Goal: Information Seeking & Learning: Learn about a topic

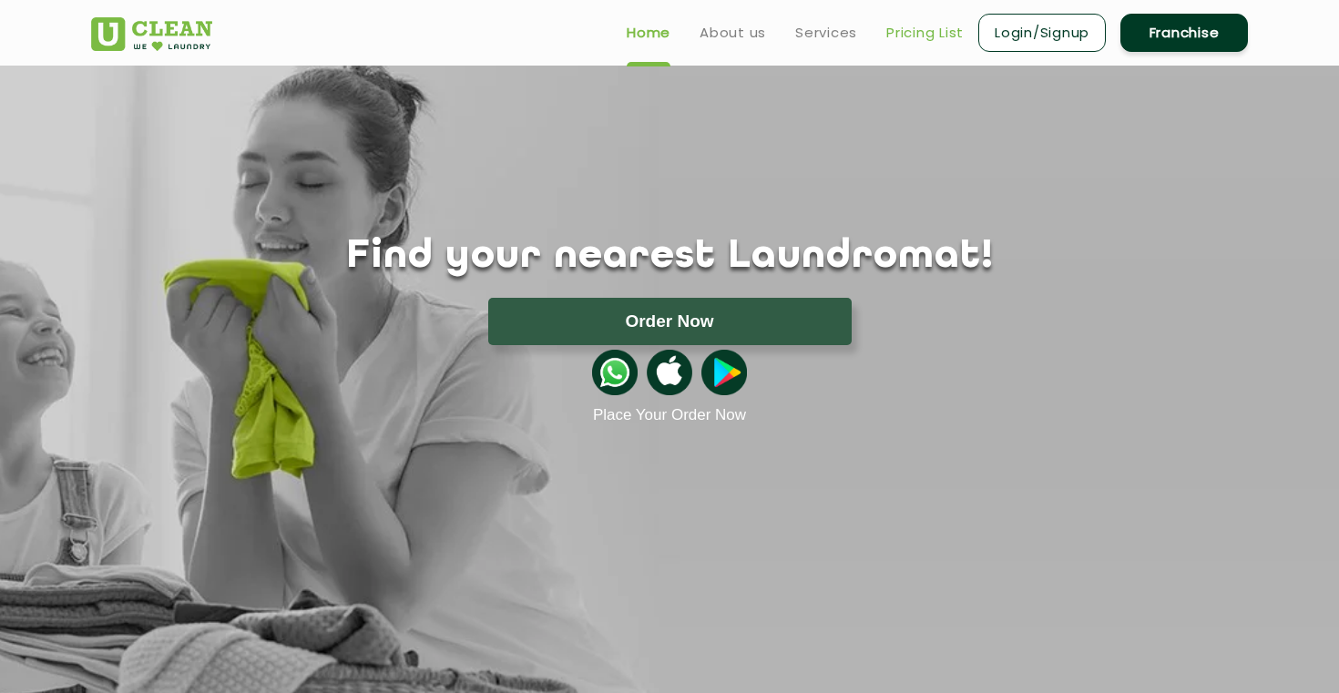
click at [912, 35] on link "Pricing List" at bounding box center [924, 33] width 77 height 22
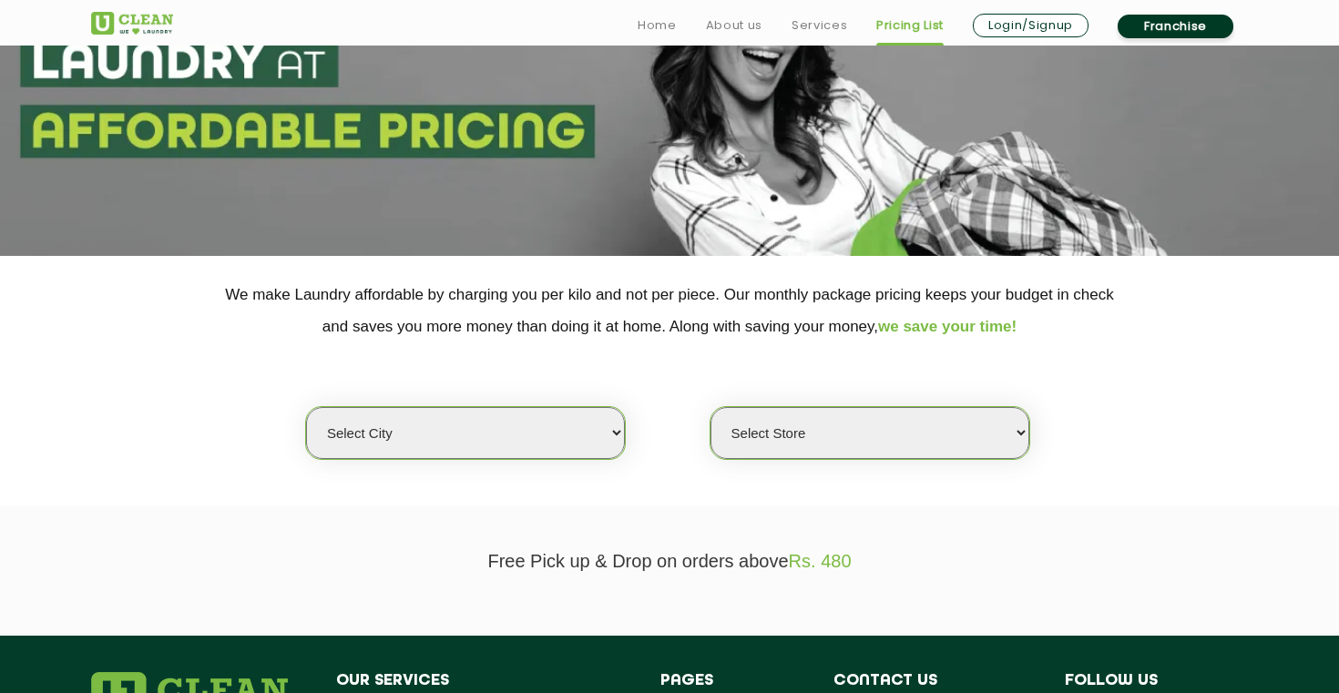
scroll to position [207, 0]
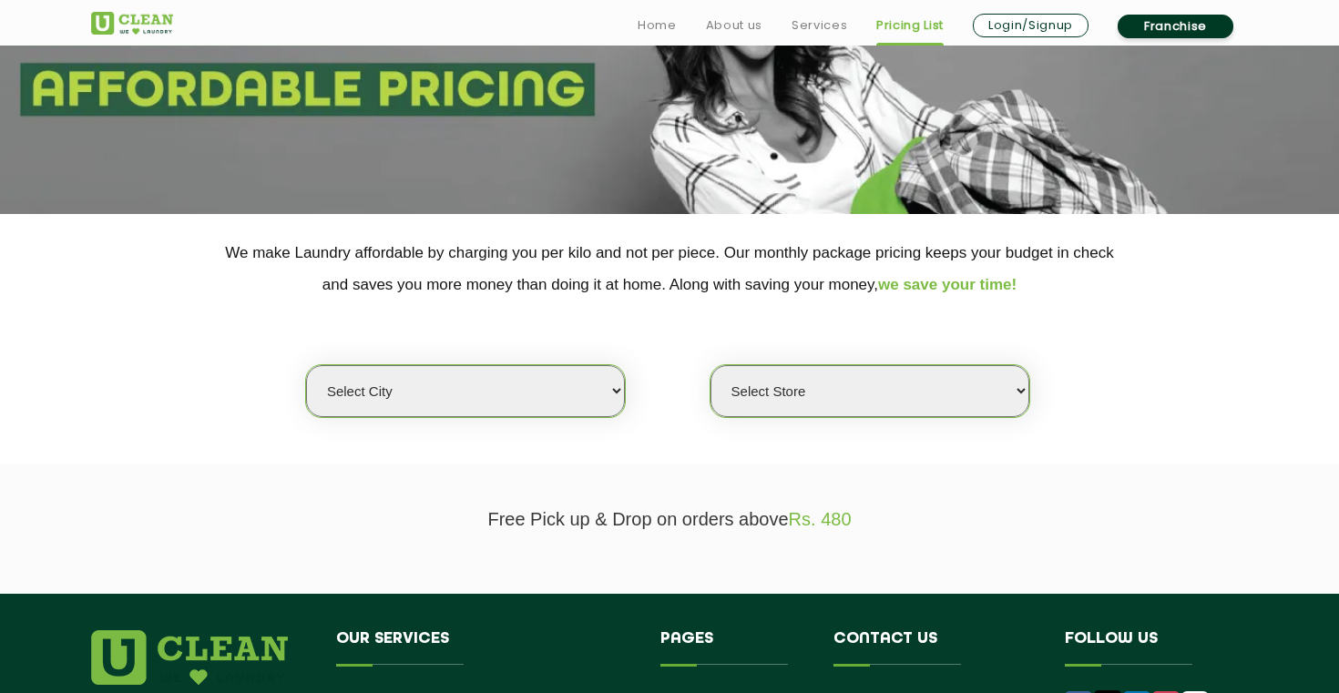
click at [616, 385] on select "Select city [GEOGRAPHIC_DATA] [GEOGRAPHIC_DATA] [GEOGRAPHIC_DATA] [GEOGRAPHIC_D…" at bounding box center [465, 391] width 319 height 52
select select "6"
click at [306, 365] on select "Select city [GEOGRAPHIC_DATA] [GEOGRAPHIC_DATA] [GEOGRAPHIC_DATA] [GEOGRAPHIC_D…" at bounding box center [465, 391] width 319 height 52
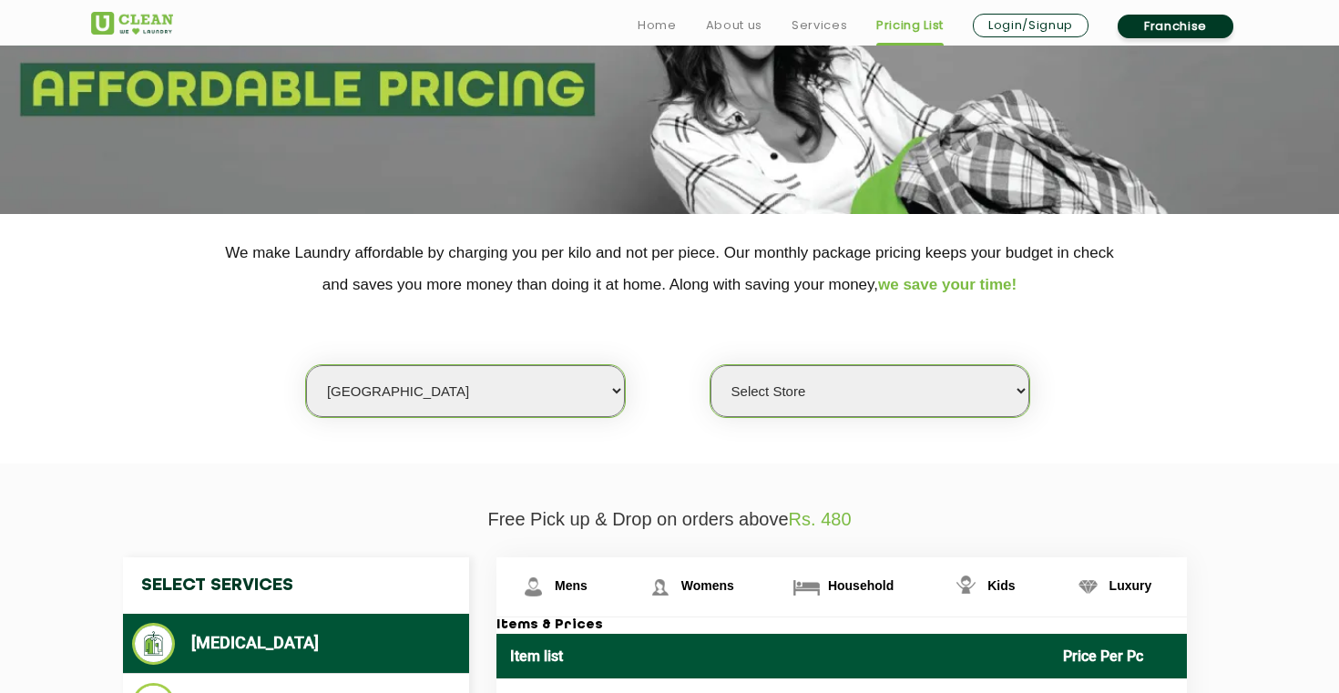
click at [799, 390] on select "Select Store [GEOGRAPHIC_DATA] [GEOGRAPHIC_DATA] UClean KR [GEOGRAPHIC_DATA] [G…" at bounding box center [869, 391] width 319 height 52
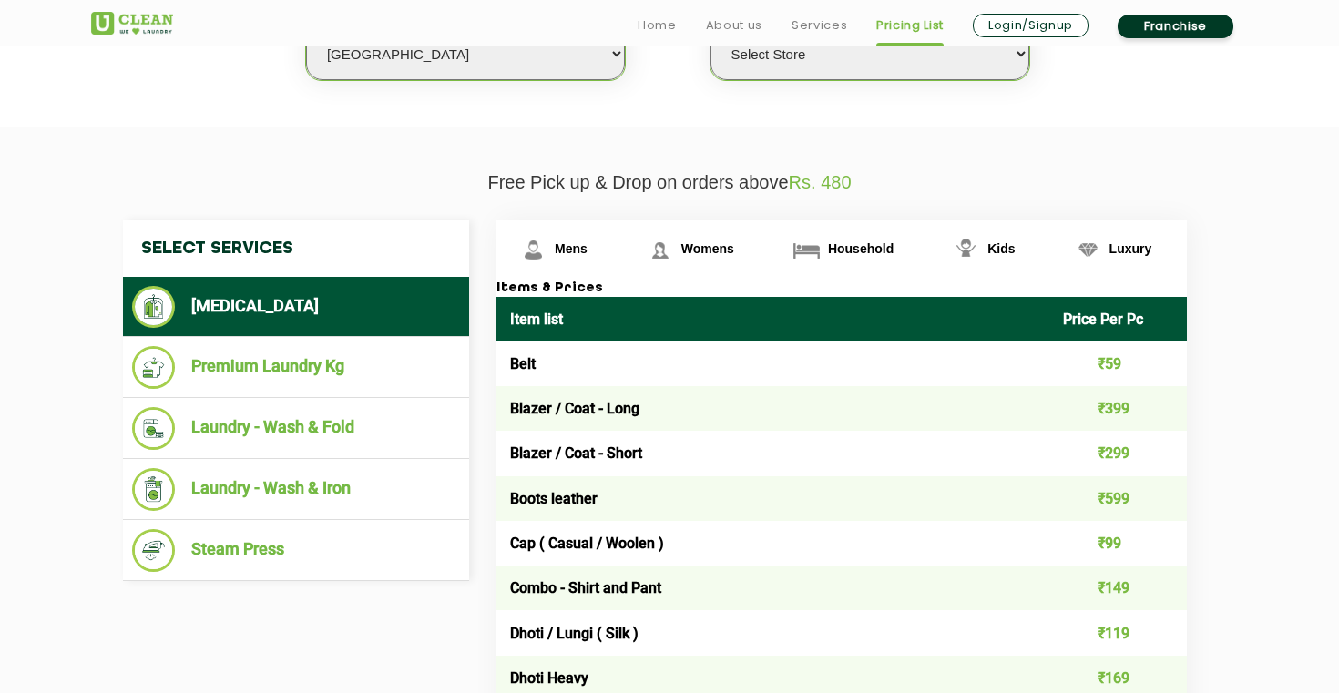
scroll to position [549, 0]
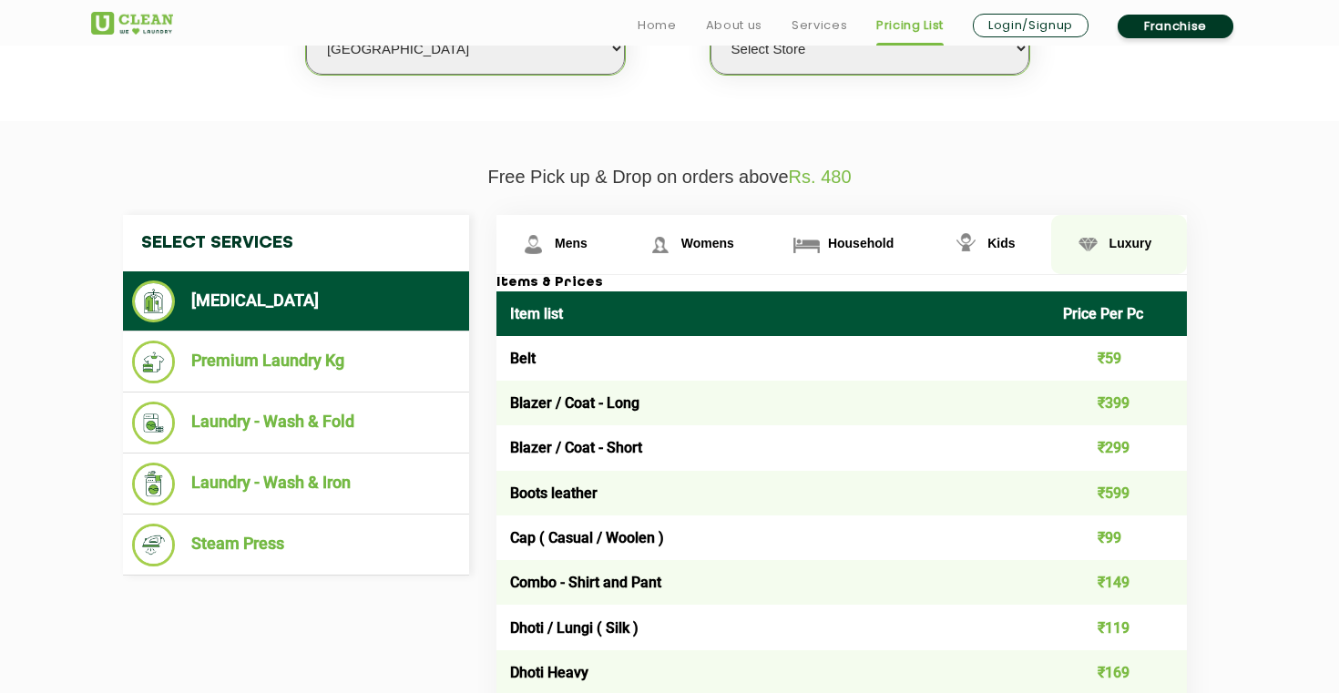
click at [1114, 252] on link "Luxury" at bounding box center [1119, 244] width 137 height 59
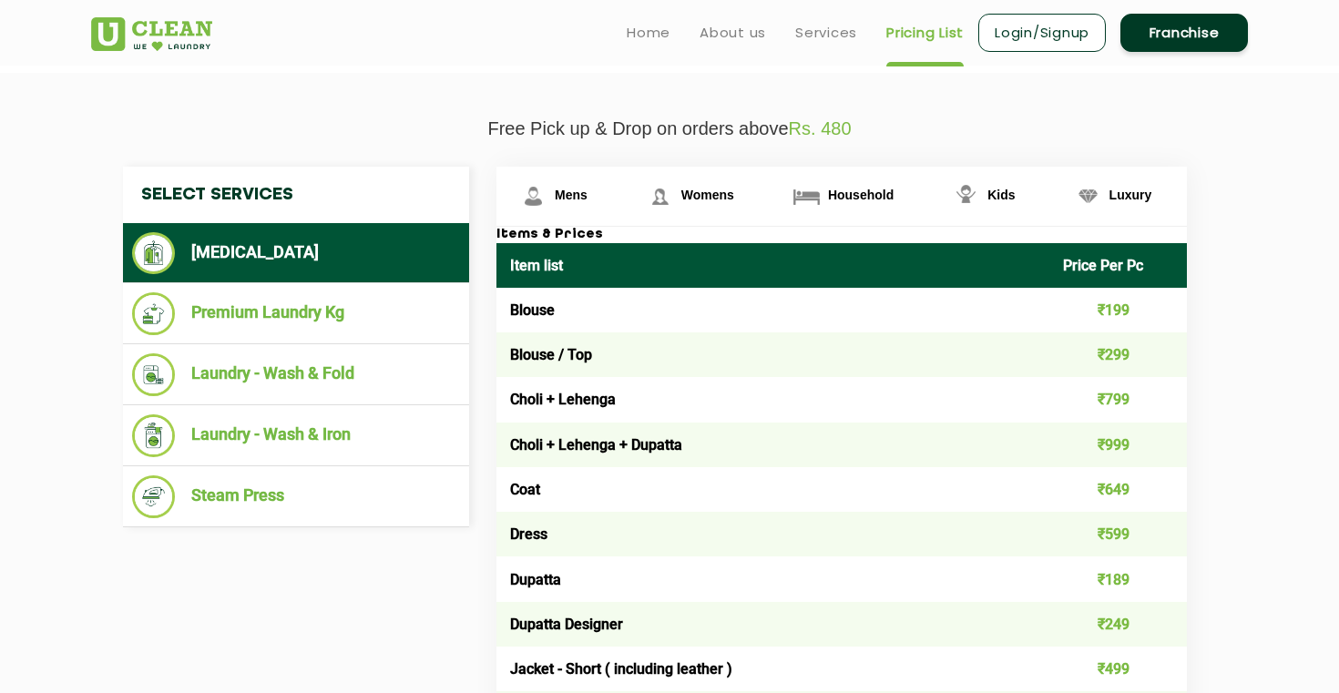
scroll to position [595, 0]
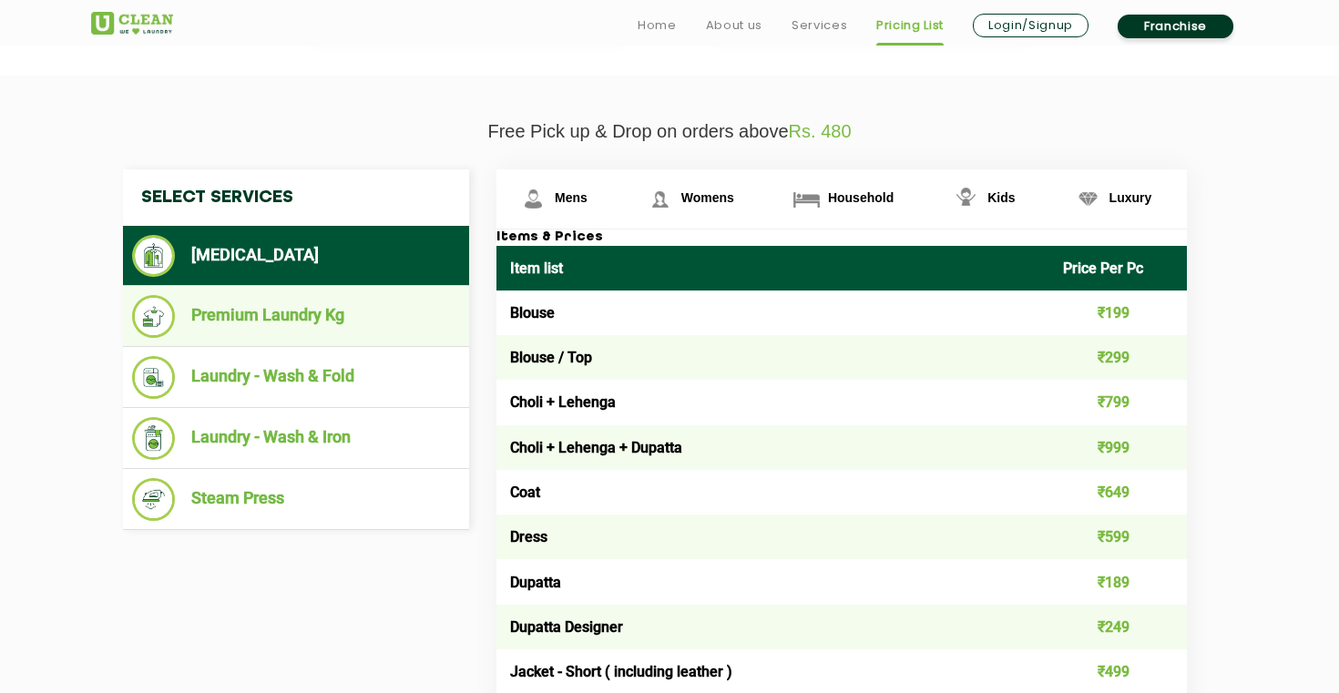
click at [312, 340] on ul "Premium Laundry Kg" at bounding box center [296, 316] width 346 height 61
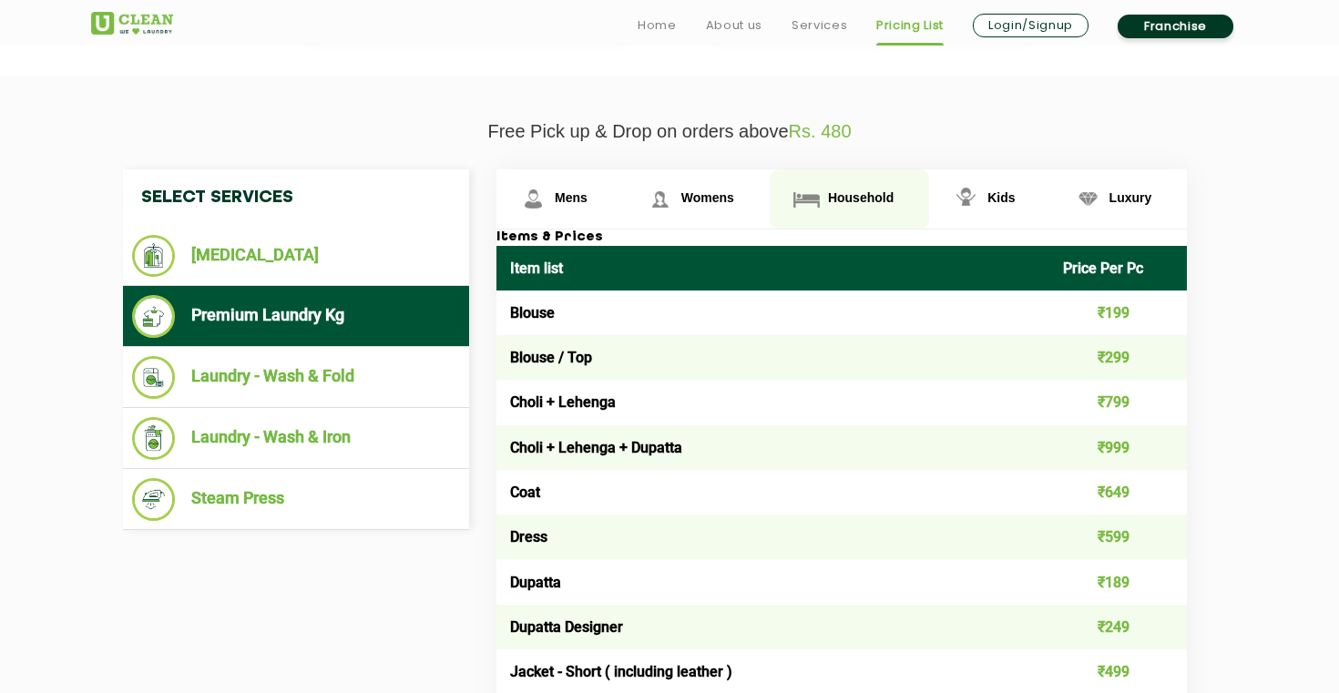
click at [801, 209] on img at bounding box center [806, 199] width 32 height 32
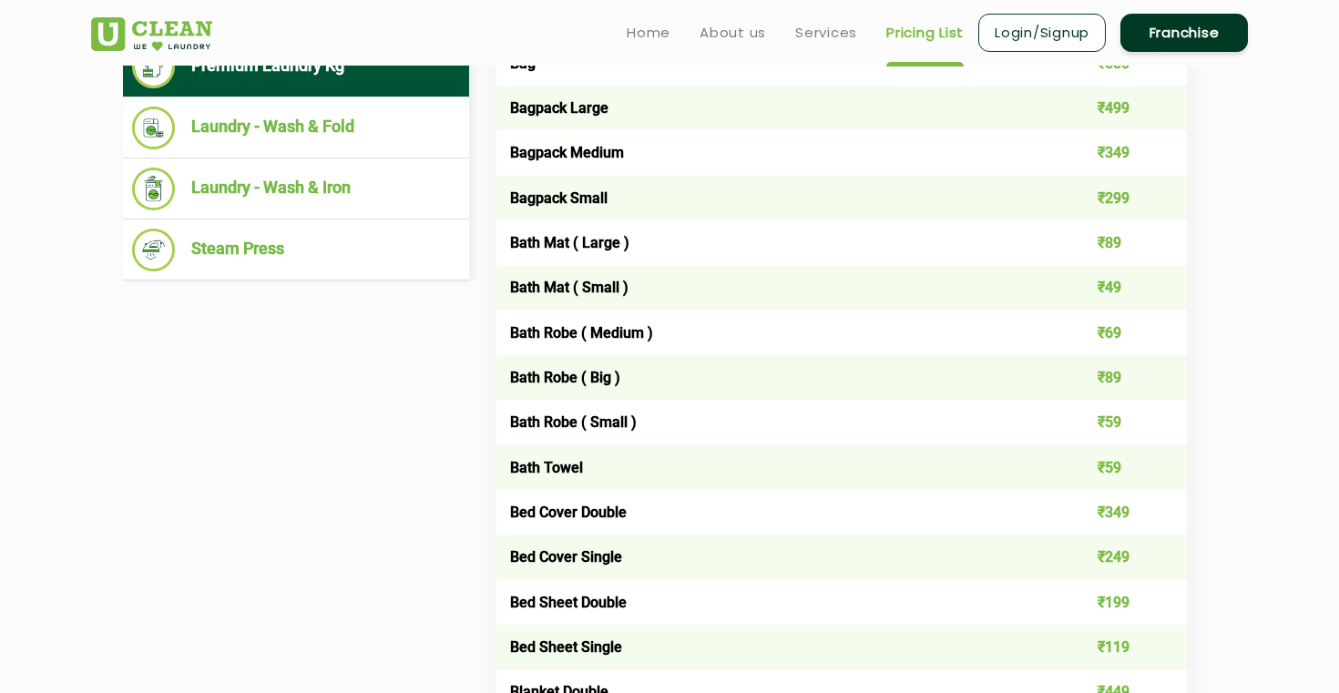
scroll to position [0, 0]
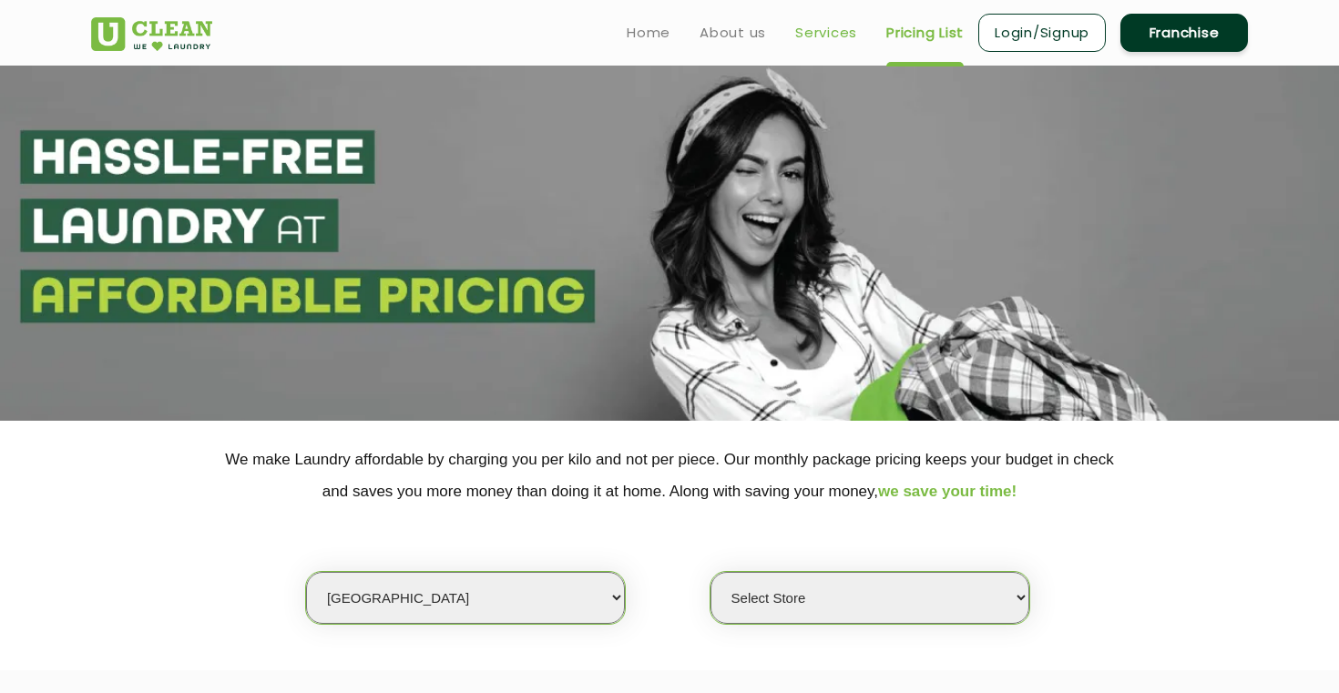
click at [823, 30] on link "Services" at bounding box center [826, 33] width 62 height 22
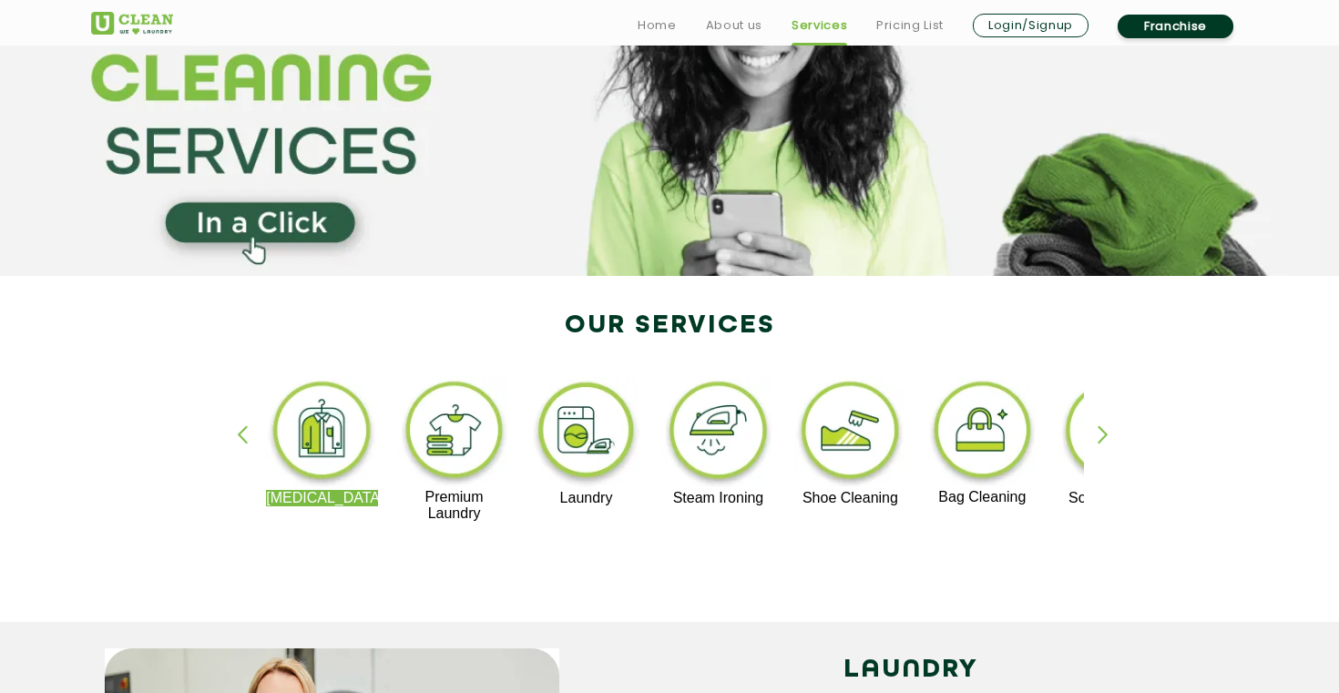
scroll to position [165, 0]
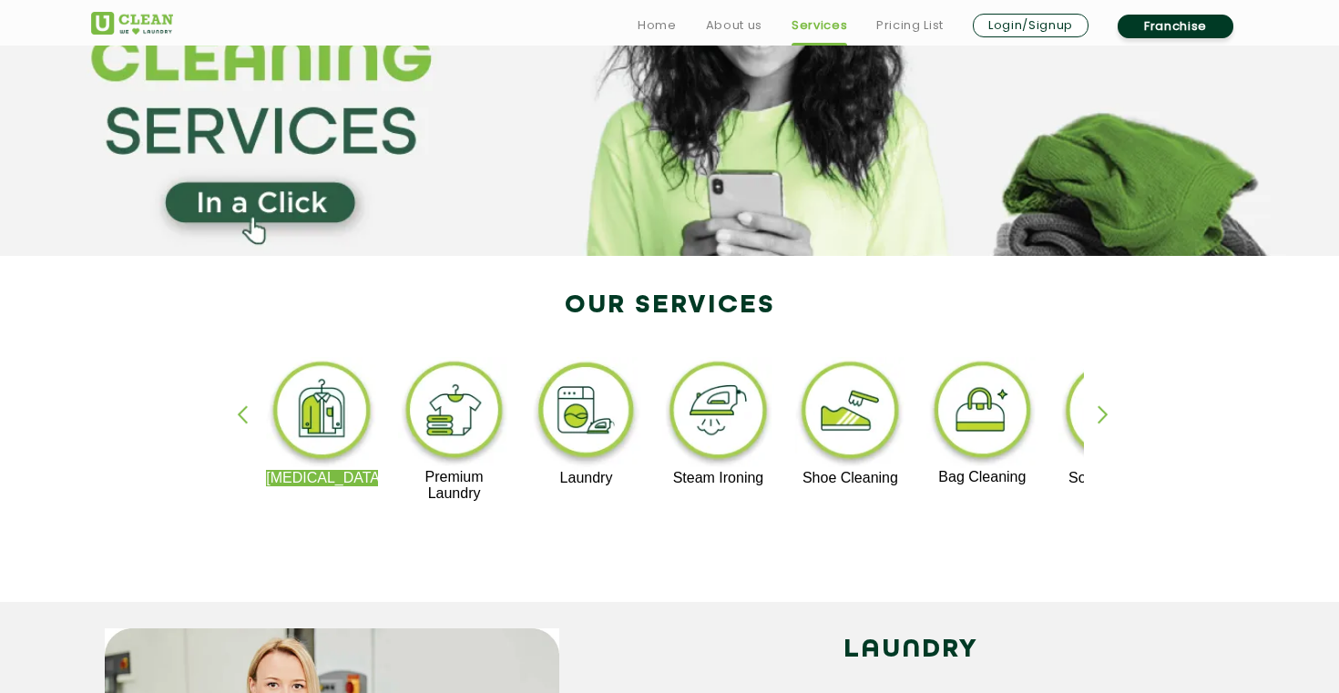
click at [1119, 412] on div "button" at bounding box center [1110, 430] width 27 height 50
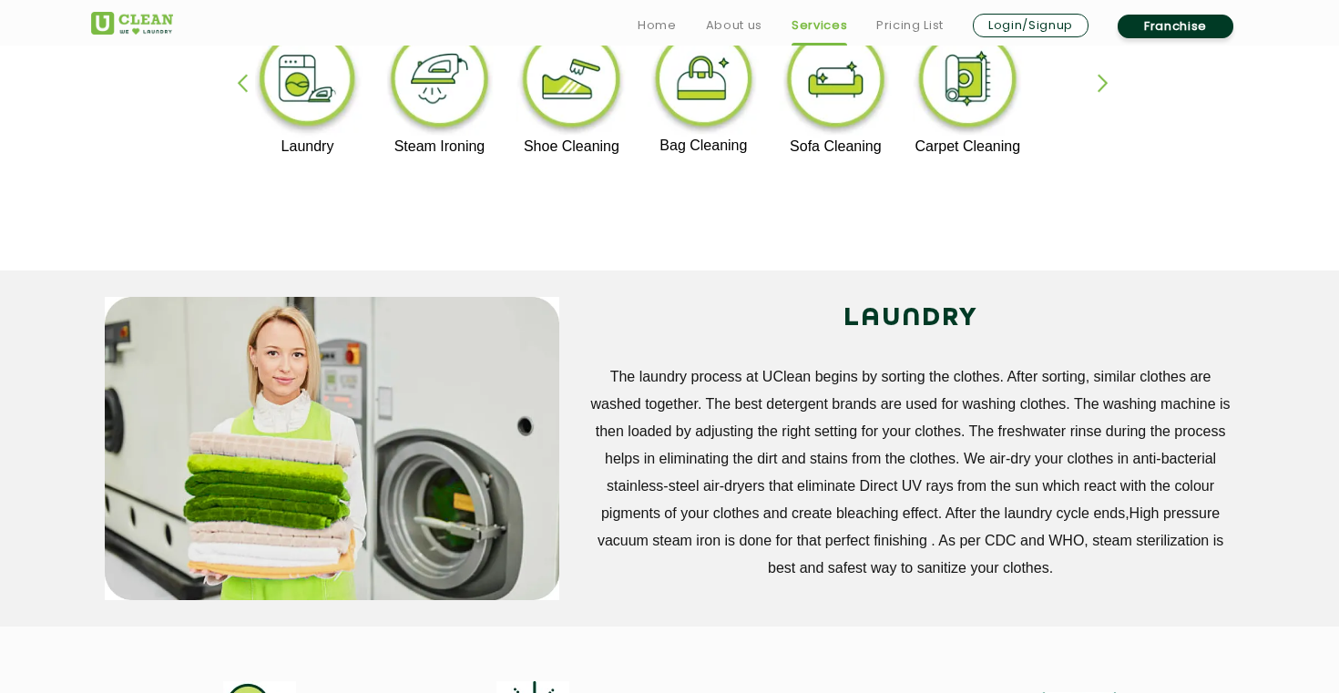
scroll to position [499, 0]
